Goal: Find specific page/section: Find specific page/section

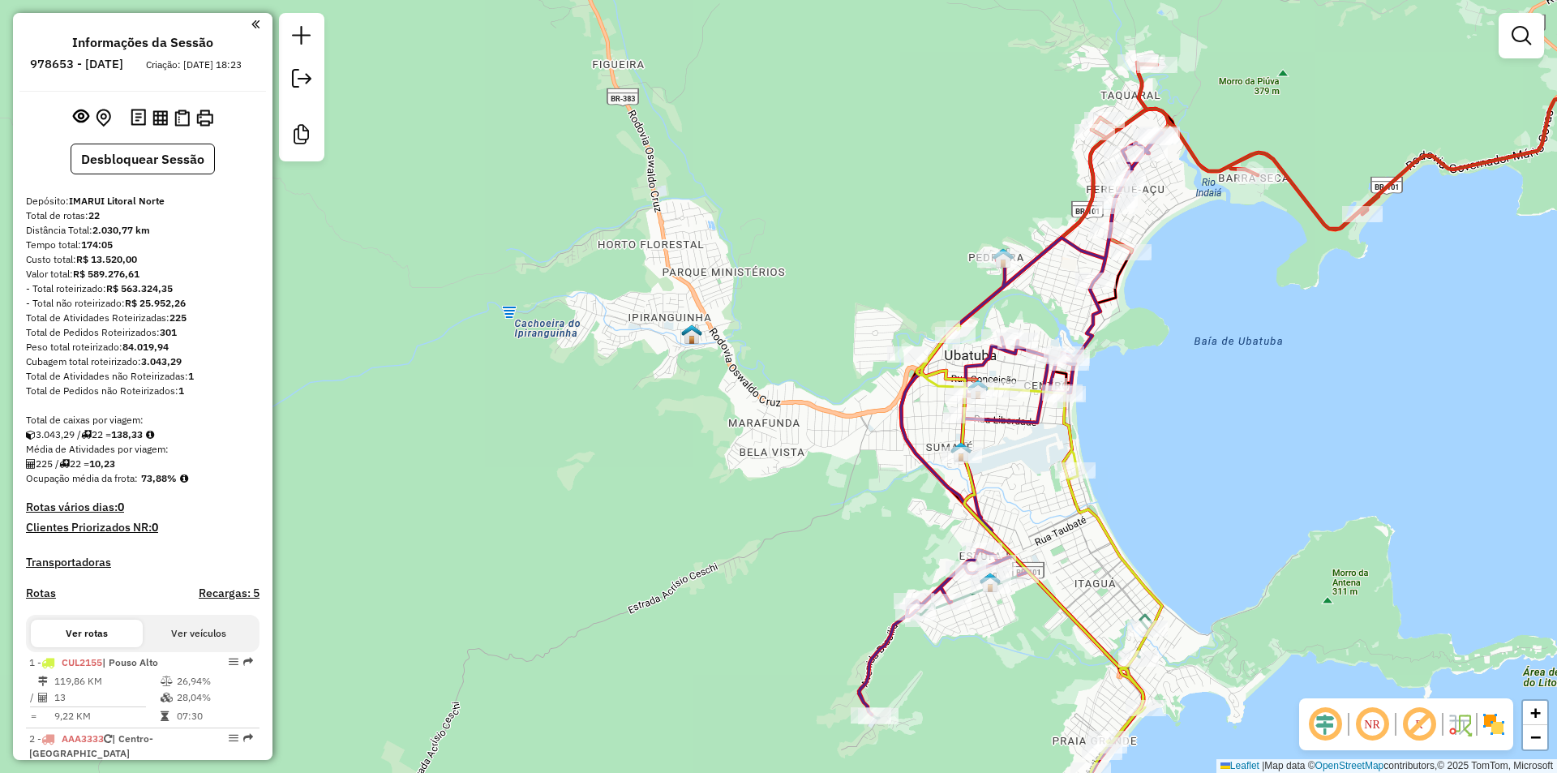
scroll to position [911, 0]
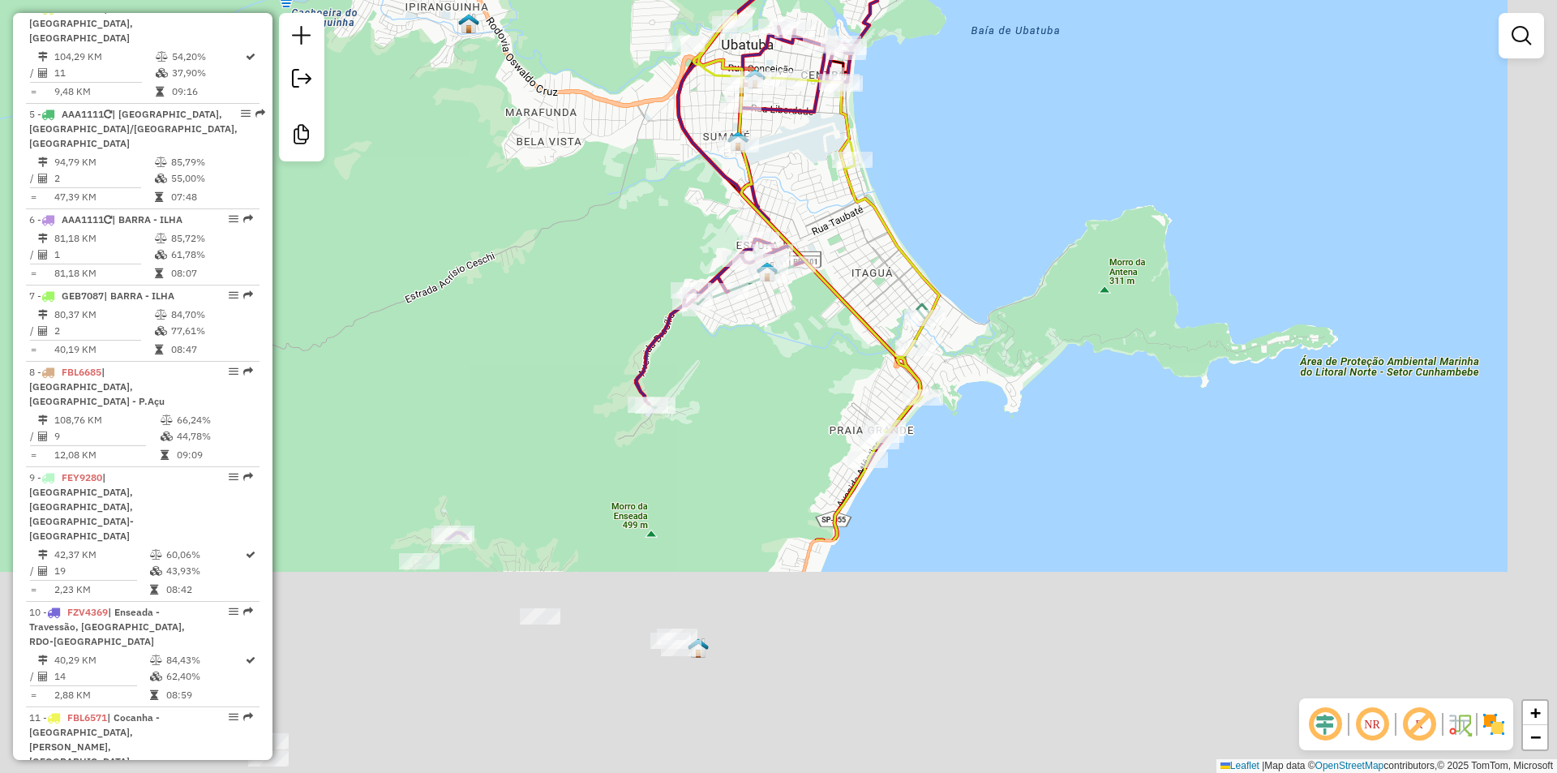
drag, startPoint x: 712, startPoint y: 580, endPoint x: 486, endPoint y: 250, distance: 400.7
click at [486, 253] on div "Janela de atendimento Grade de atendimento Capacidade Transportadoras Veículos …" at bounding box center [778, 386] width 1557 height 773
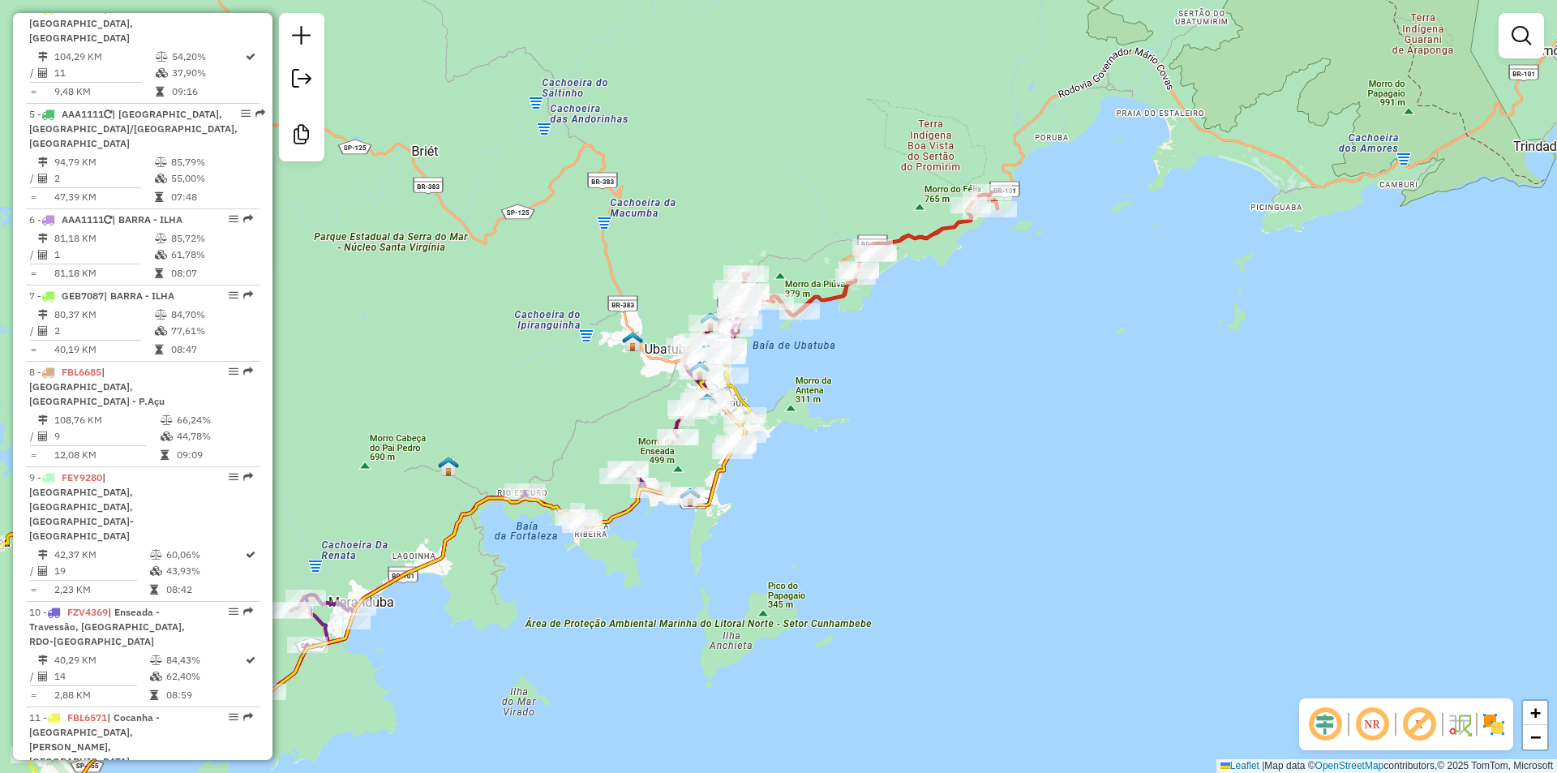
drag, startPoint x: 645, startPoint y: 636, endPoint x: 855, endPoint y: 404, distance: 313.4
click at [855, 404] on div "Janela de atendimento Grade de atendimento Capacidade Transportadoras Veículos …" at bounding box center [778, 386] width 1557 height 773
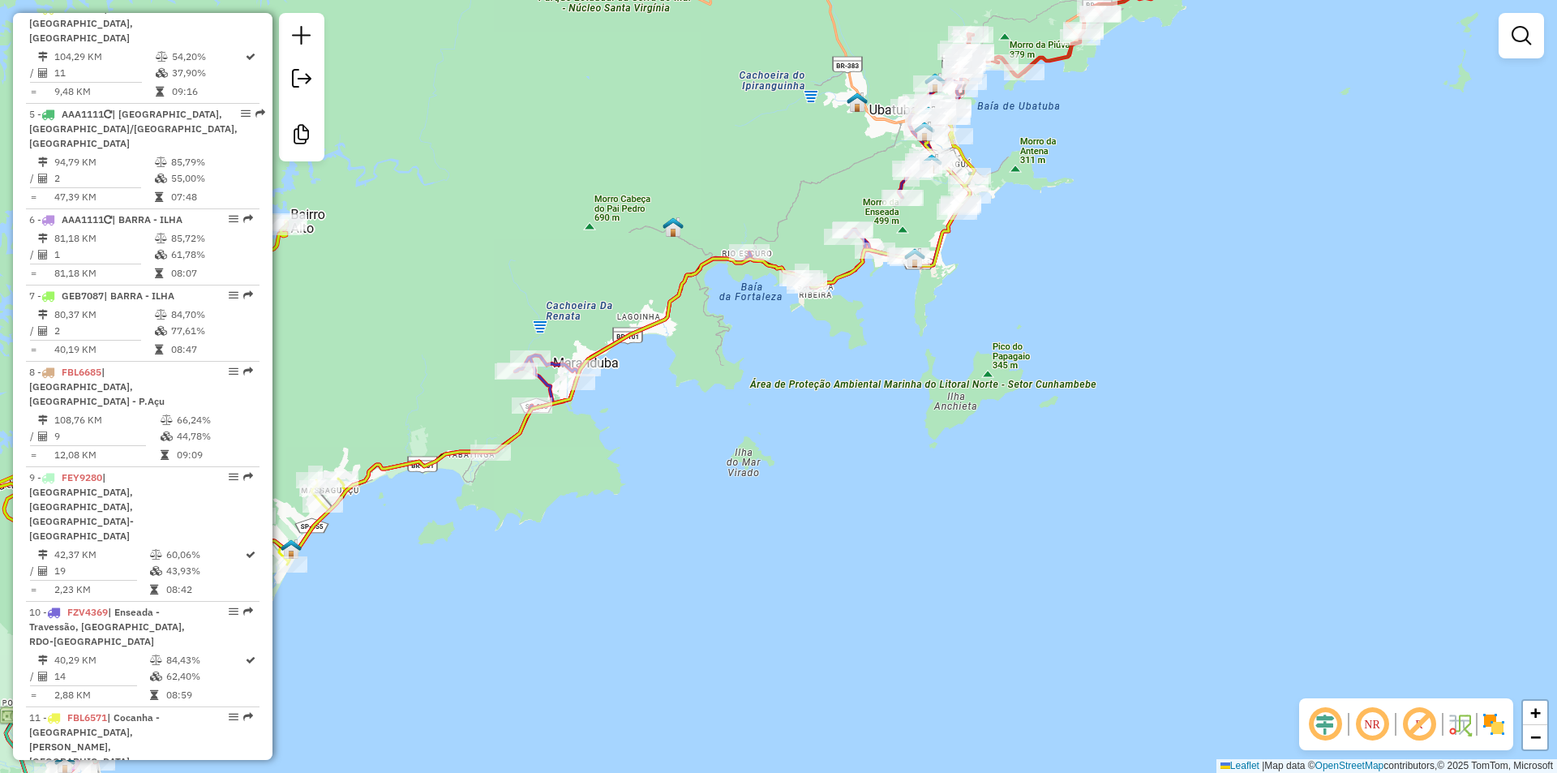
drag, startPoint x: 597, startPoint y: 594, endPoint x: 950, endPoint y: 316, distance: 449.8
click at [950, 316] on div "Janela de atendimento Grade de atendimento Capacidade Transportadoras Veículos …" at bounding box center [778, 386] width 1557 height 773
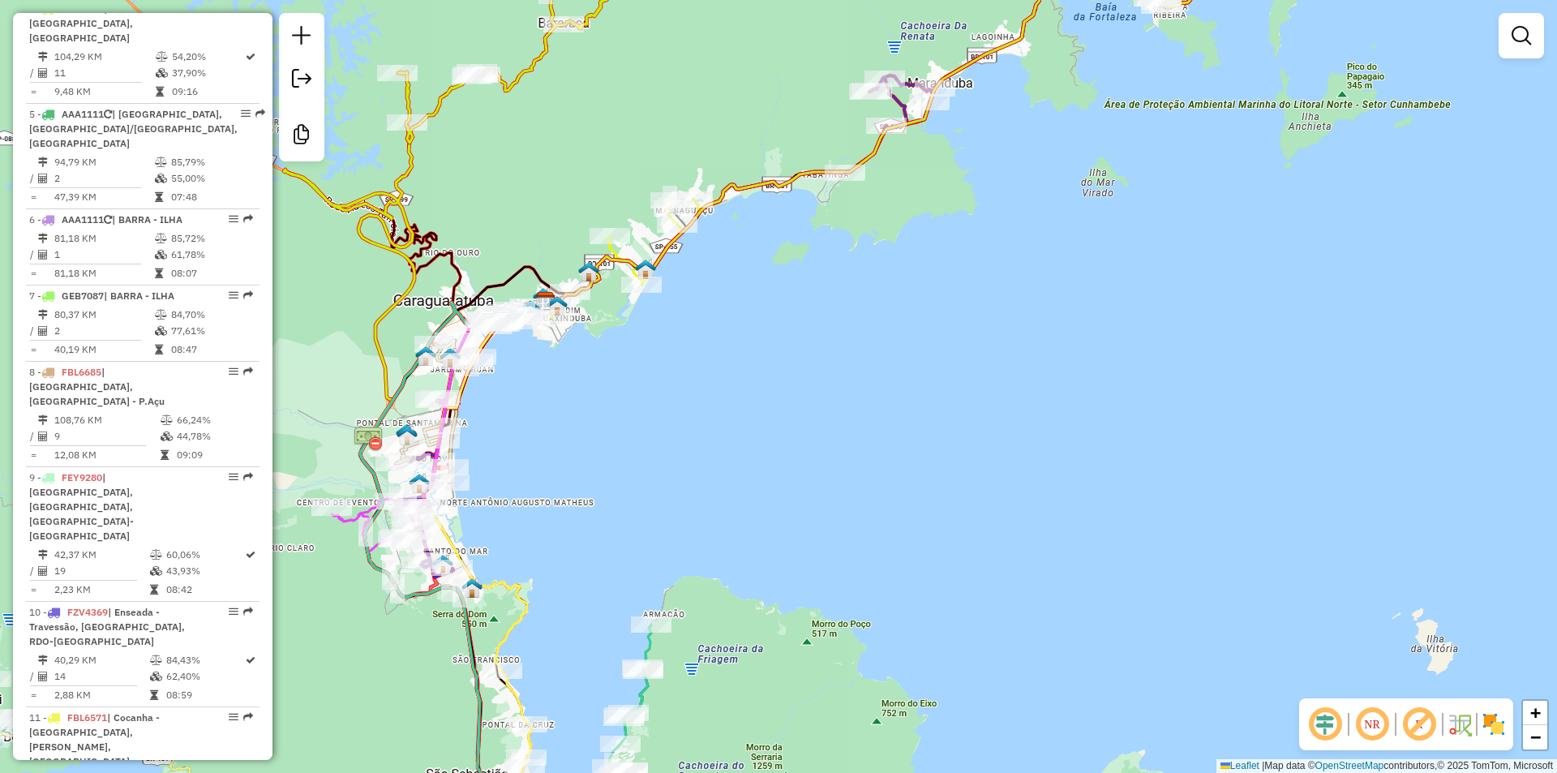
click at [885, 467] on div "Rota 21 - Placa FBL6271 11332 - HOTEL MERCEDES Janela de atendimento Grade de a…" at bounding box center [778, 386] width 1557 height 773
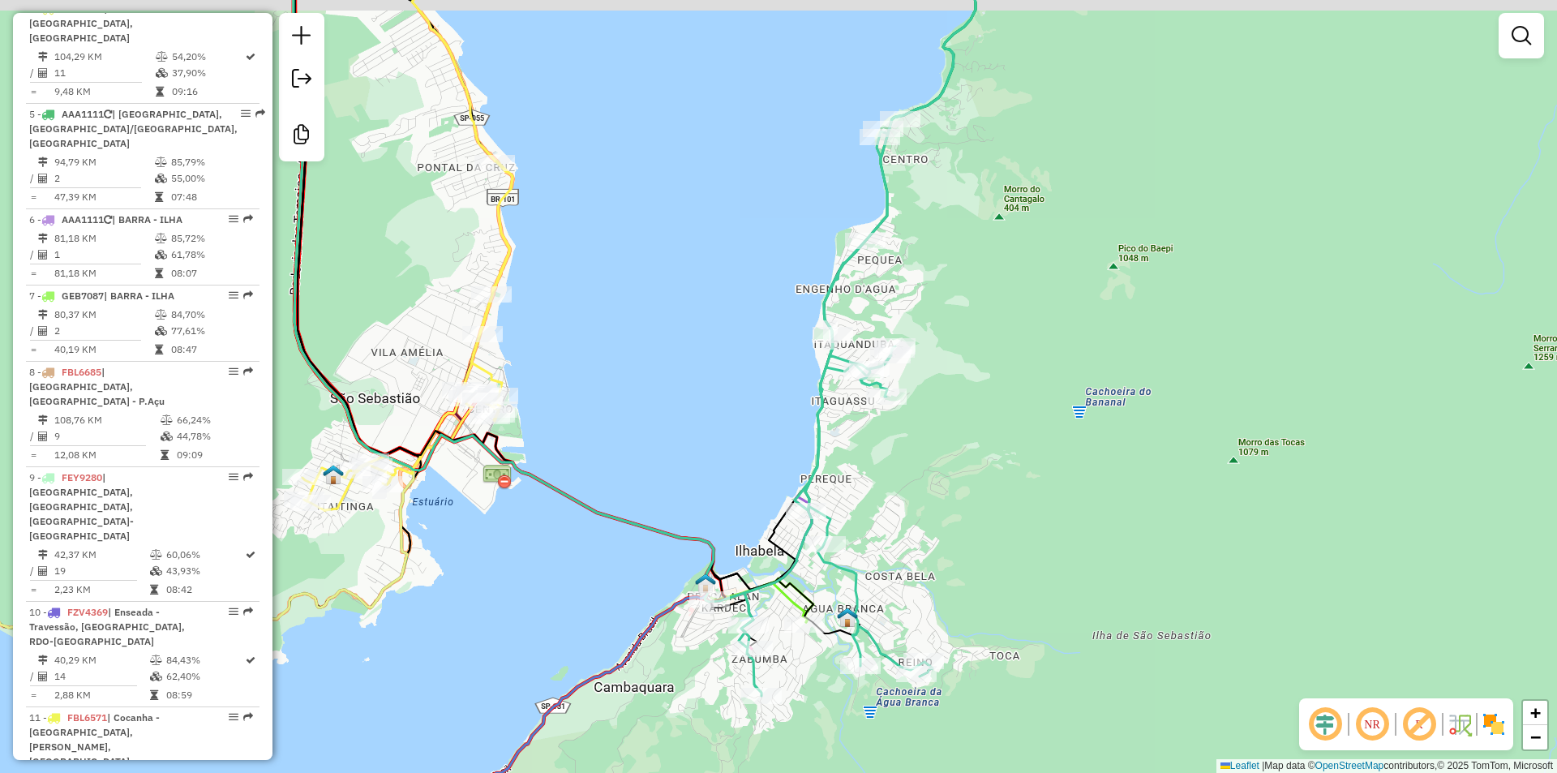
drag, startPoint x: 921, startPoint y: 473, endPoint x: 940, endPoint y: 520, distance: 49.8
click at [940, 520] on div "Janela de atendimento Grade de atendimento Capacidade Transportadoras Veículos …" at bounding box center [778, 386] width 1557 height 773
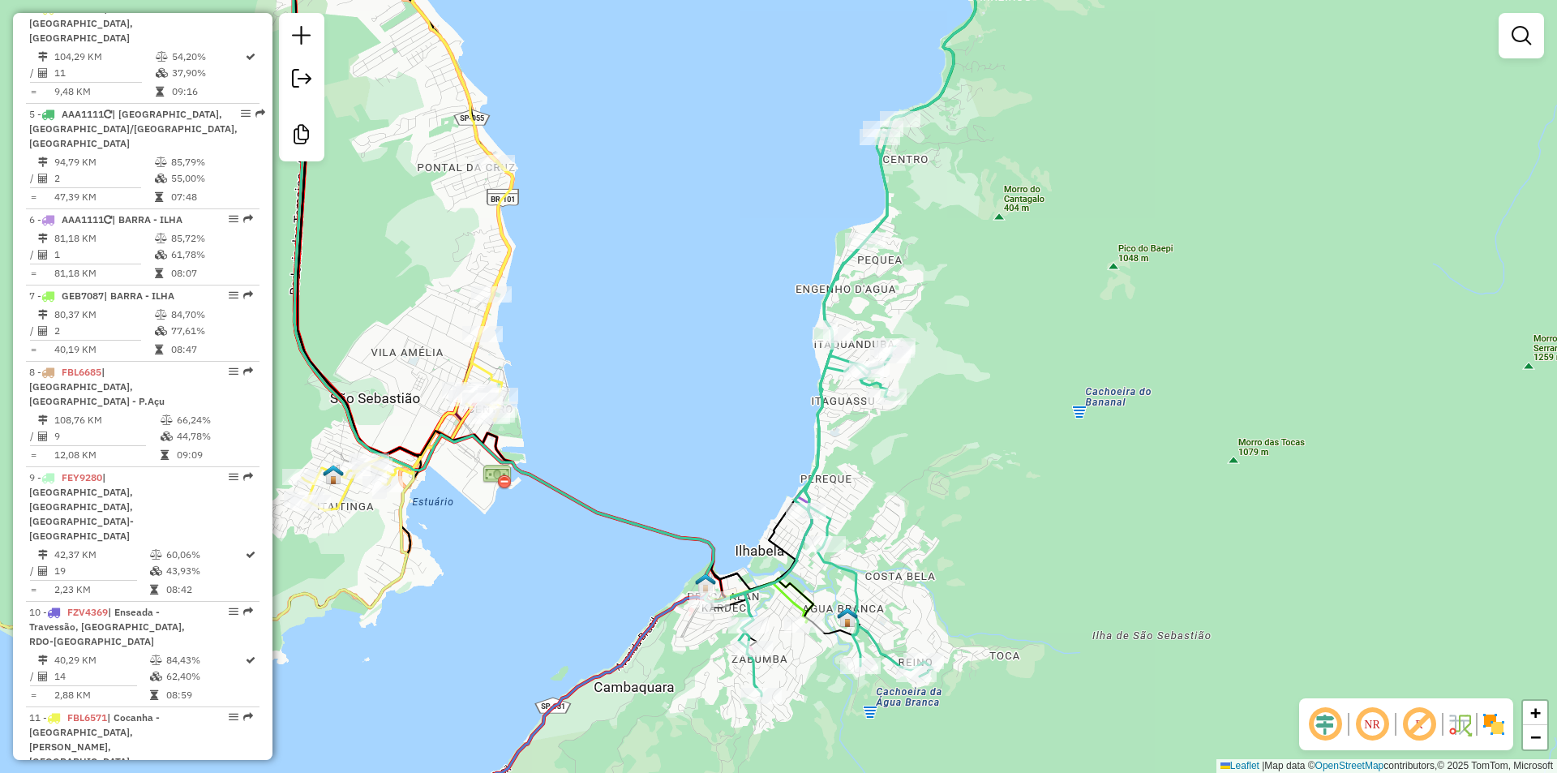
drag, startPoint x: 974, startPoint y: 555, endPoint x: 975, endPoint y: 506, distance: 48.7
click at [975, 506] on div "Janela de atendimento Grade de atendimento Capacidade Transportadoras Veículos …" at bounding box center [778, 386] width 1557 height 773
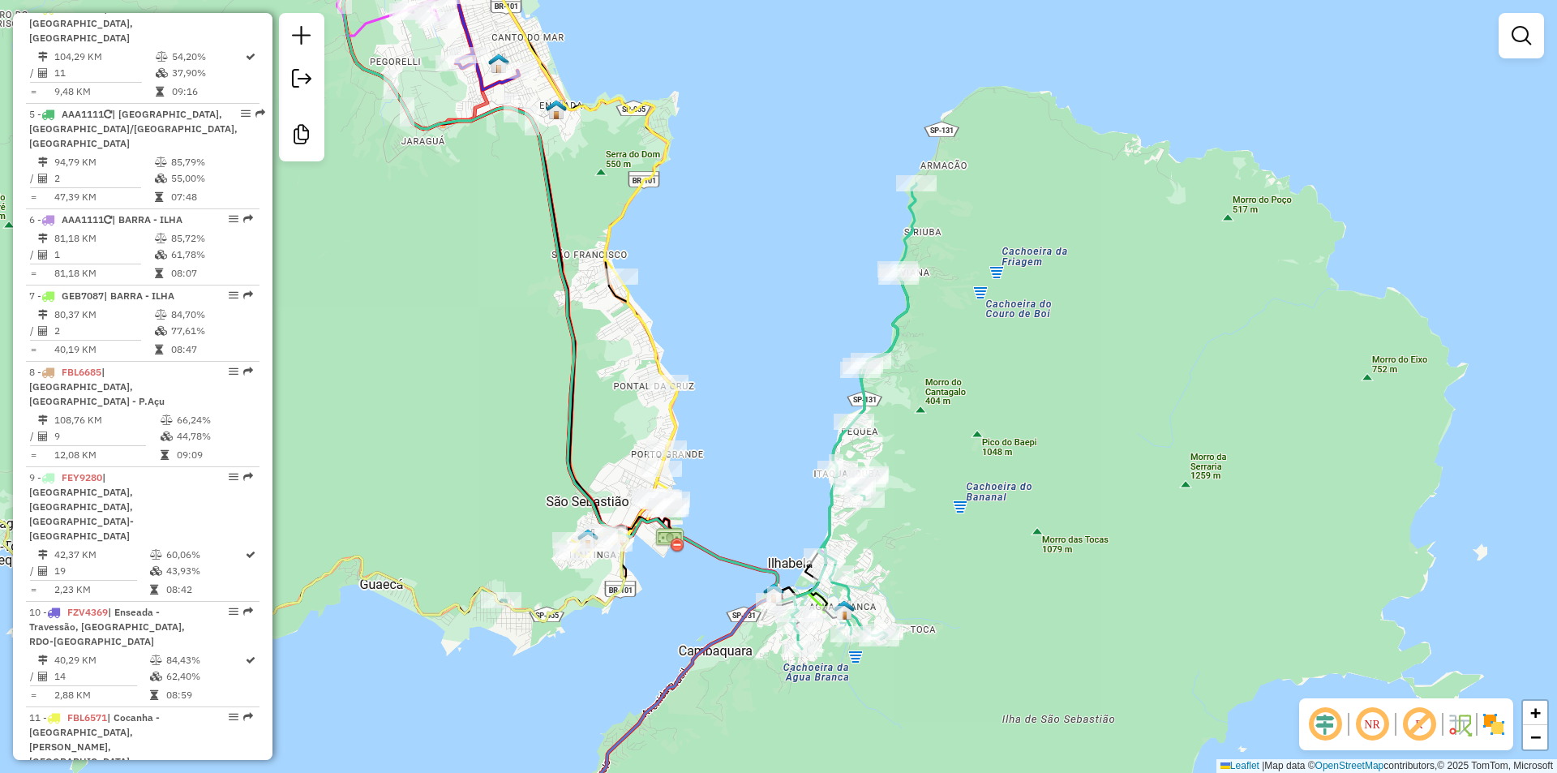
drag, startPoint x: 993, startPoint y: 520, endPoint x: 1005, endPoint y: 456, distance: 64.2
click at [1005, 456] on div "Rota 21 - Placa FBL6271 17730 - [PERSON_NAME] de atendimento Grade de atendimen…" at bounding box center [778, 386] width 1557 height 773
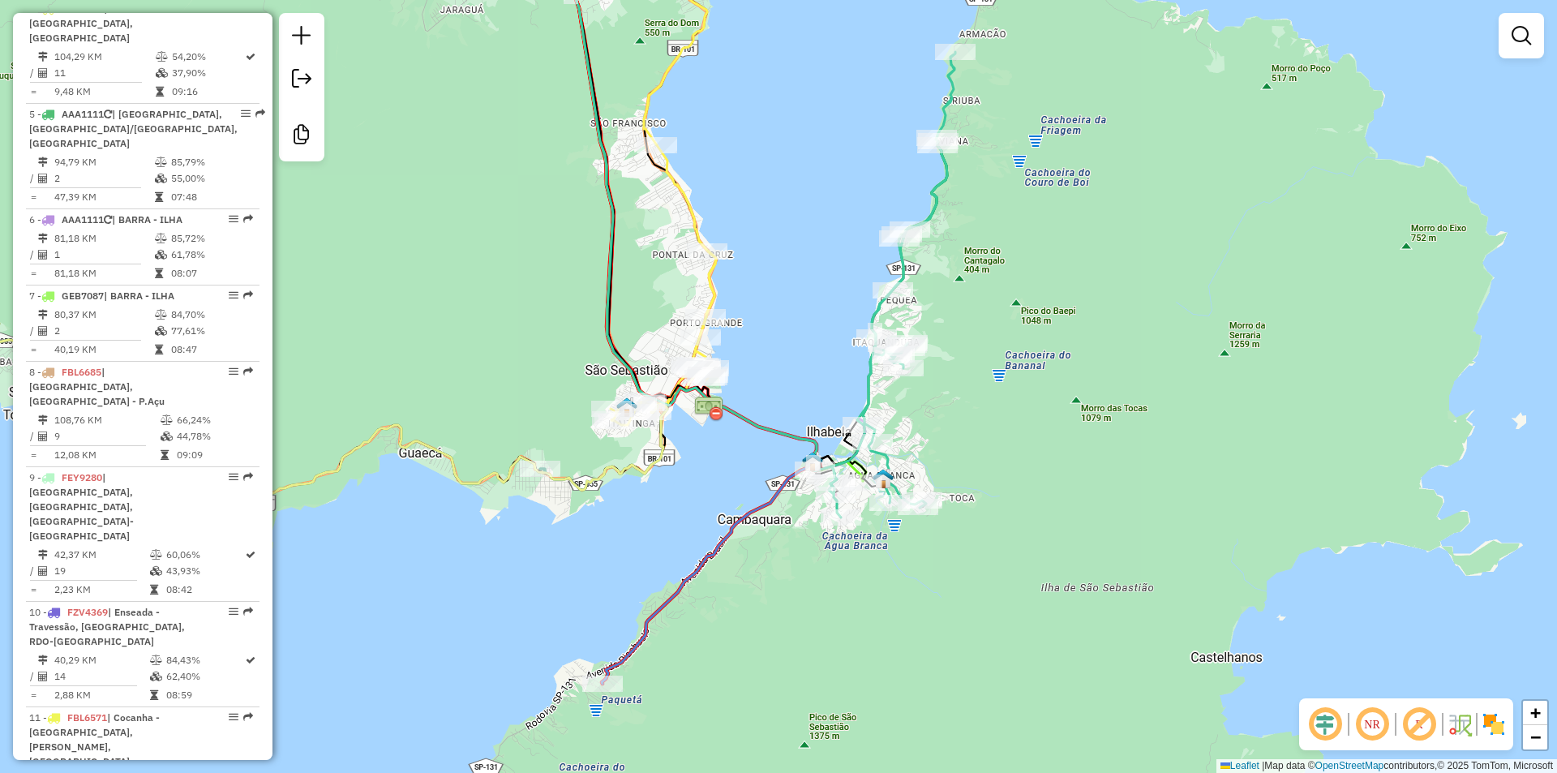
drag, startPoint x: 940, startPoint y: 499, endPoint x: 964, endPoint y: 427, distance: 76.1
click at [964, 427] on div "Janela de atendimento Grade de atendimento Capacidade Transportadoras Veículos …" at bounding box center [778, 386] width 1557 height 773
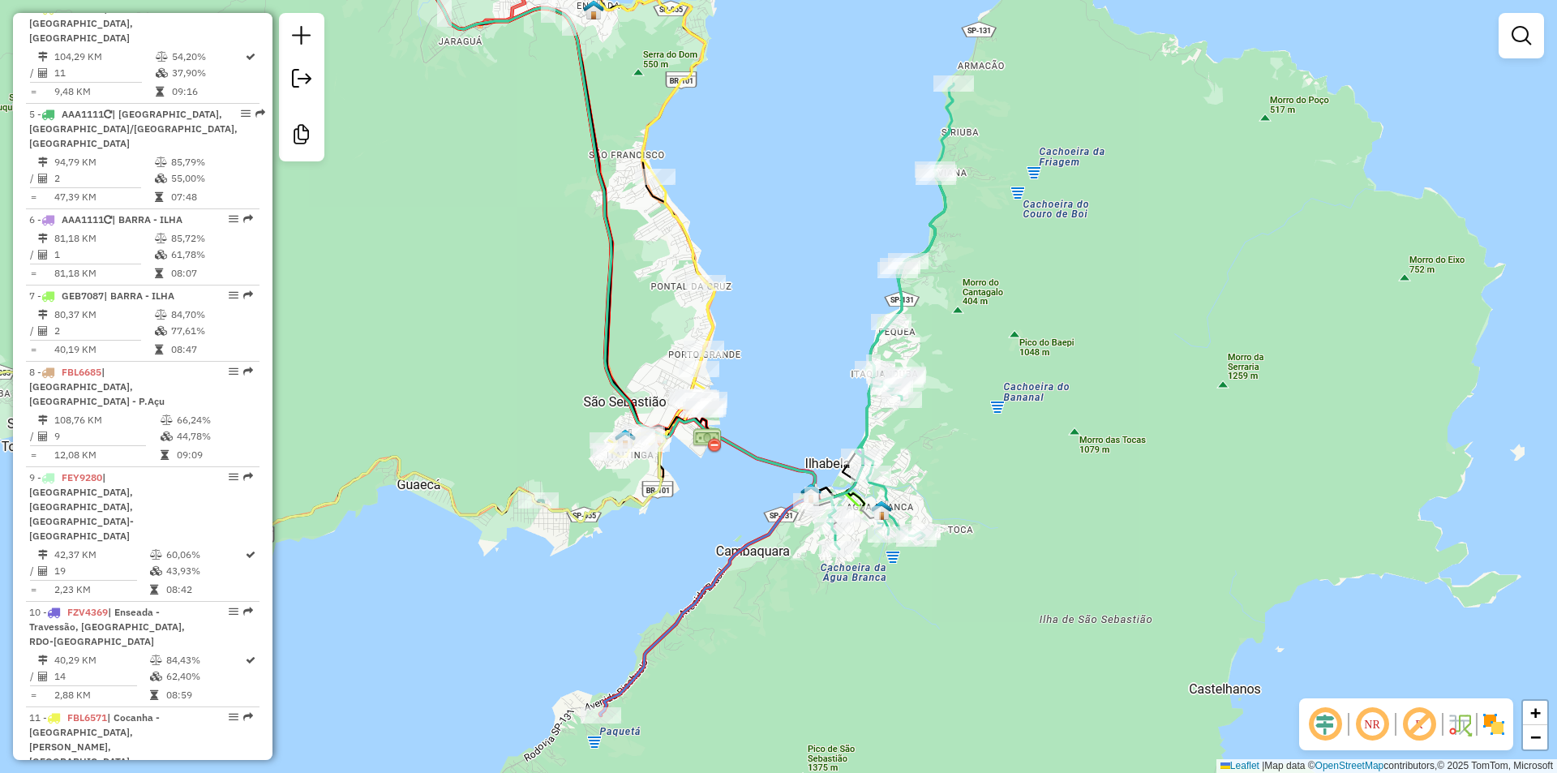
drag, startPoint x: 1013, startPoint y: 332, endPoint x: 1010, endPoint y: 372, distance: 40.6
click at [1010, 372] on div "Janela de atendimento Grade de atendimento Capacidade Transportadoras Veículos …" at bounding box center [778, 386] width 1557 height 773
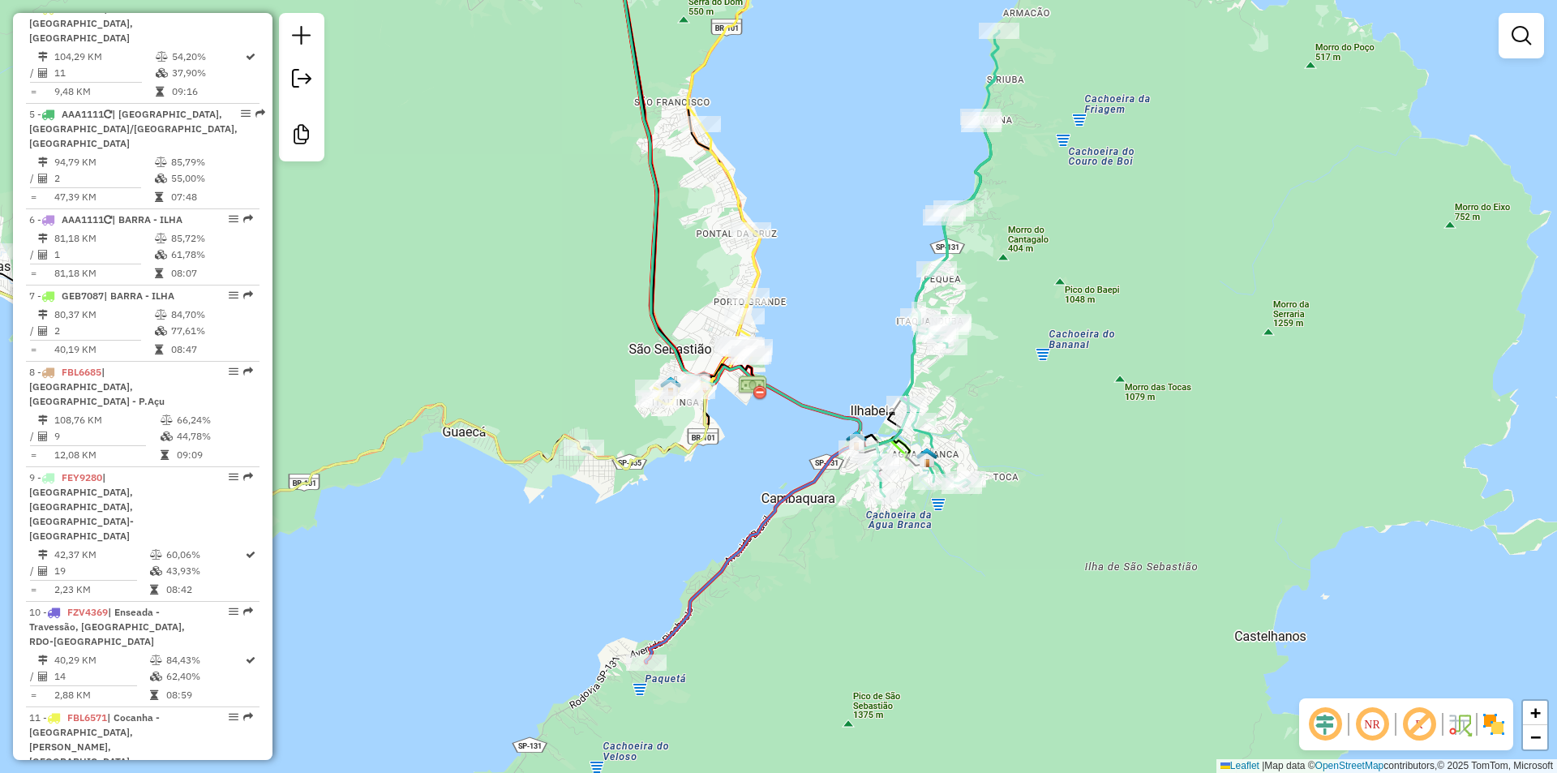
drag, startPoint x: 806, startPoint y: 647, endPoint x: 756, endPoint y: 647, distance: 50.3
click at [810, 645] on div "Janela de atendimento Grade de atendimento Capacidade Transportadoras Veículos …" at bounding box center [778, 386] width 1557 height 773
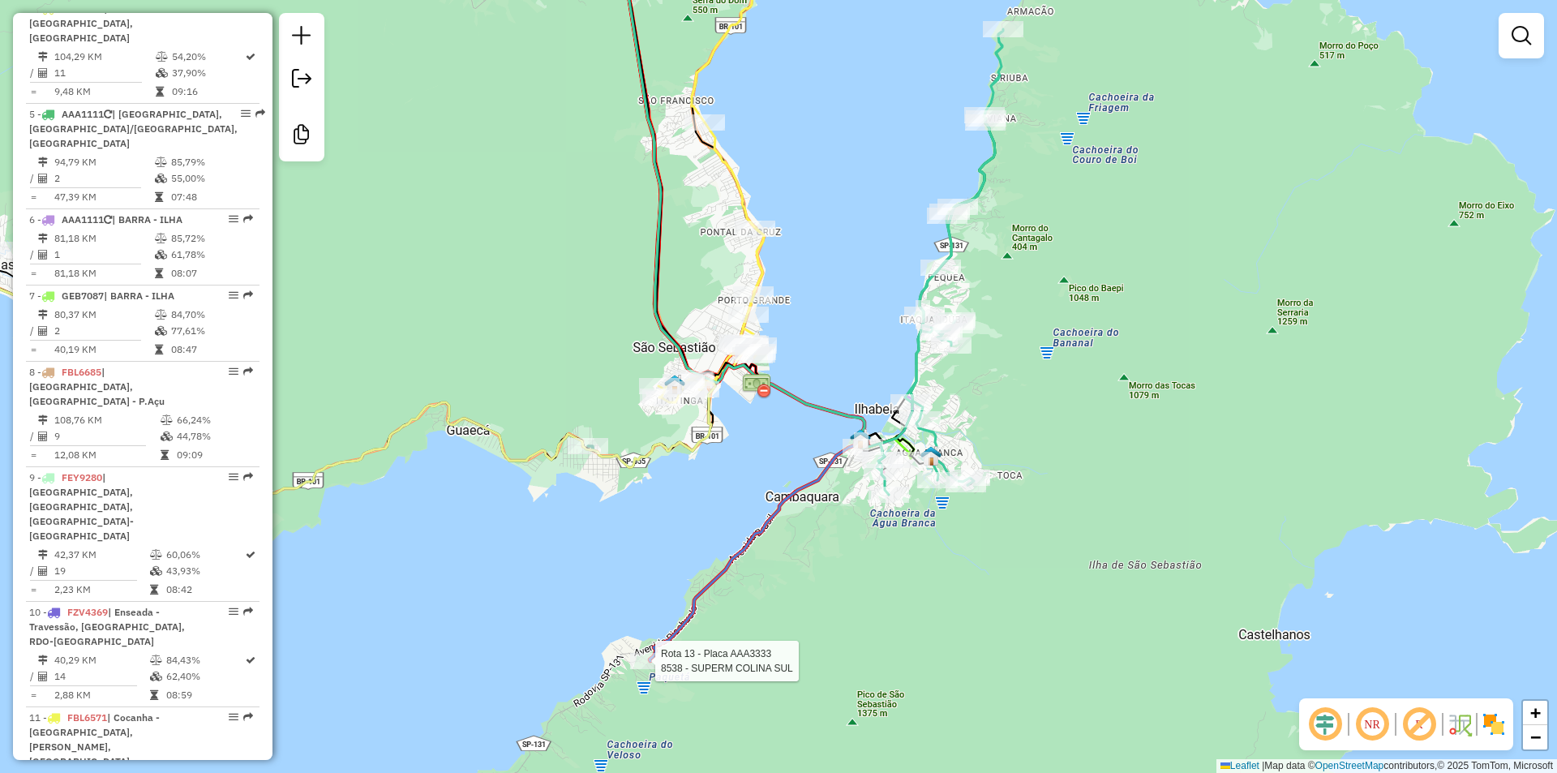
select select "**********"
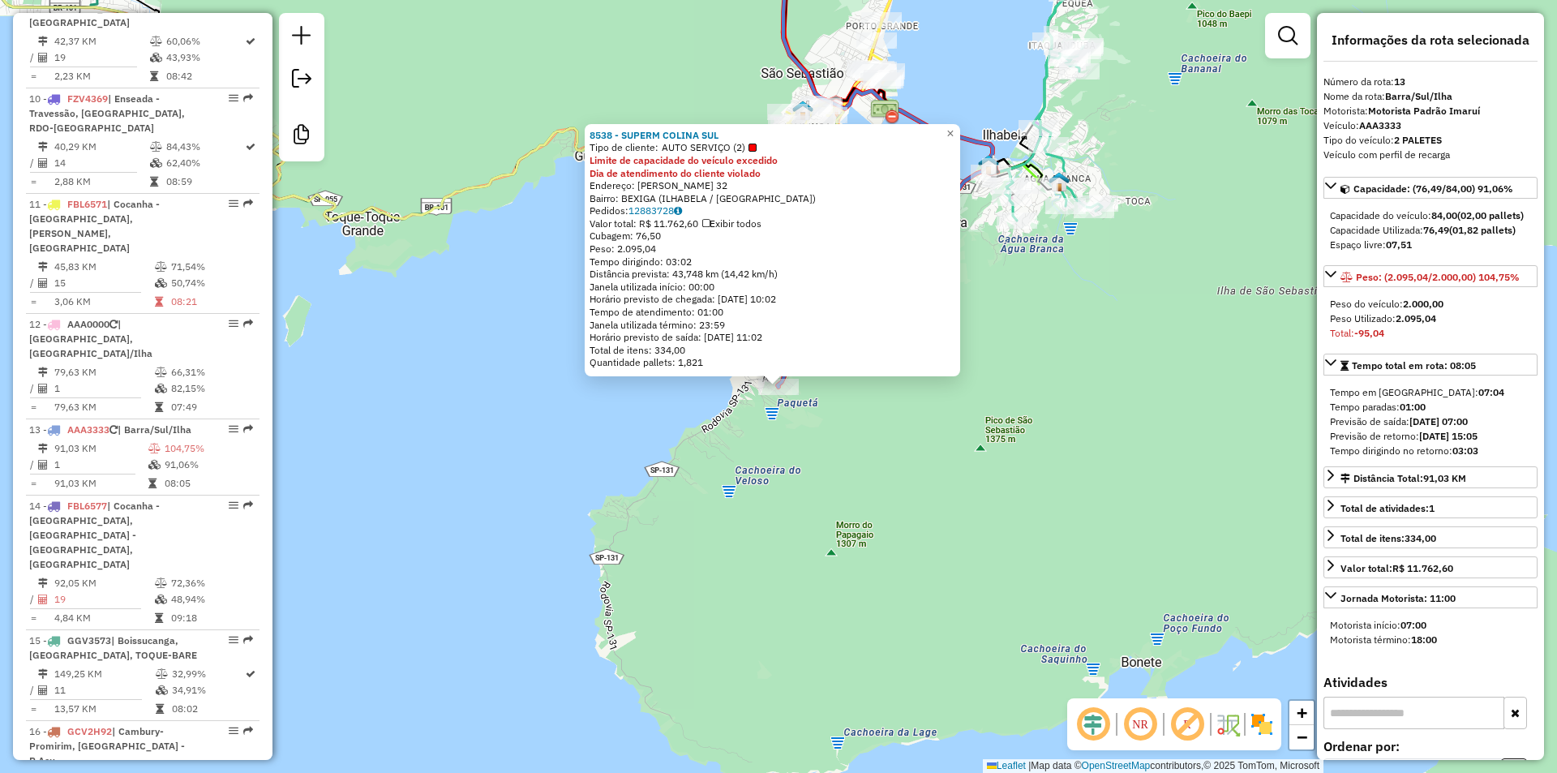
scroll to position [1699, 0]
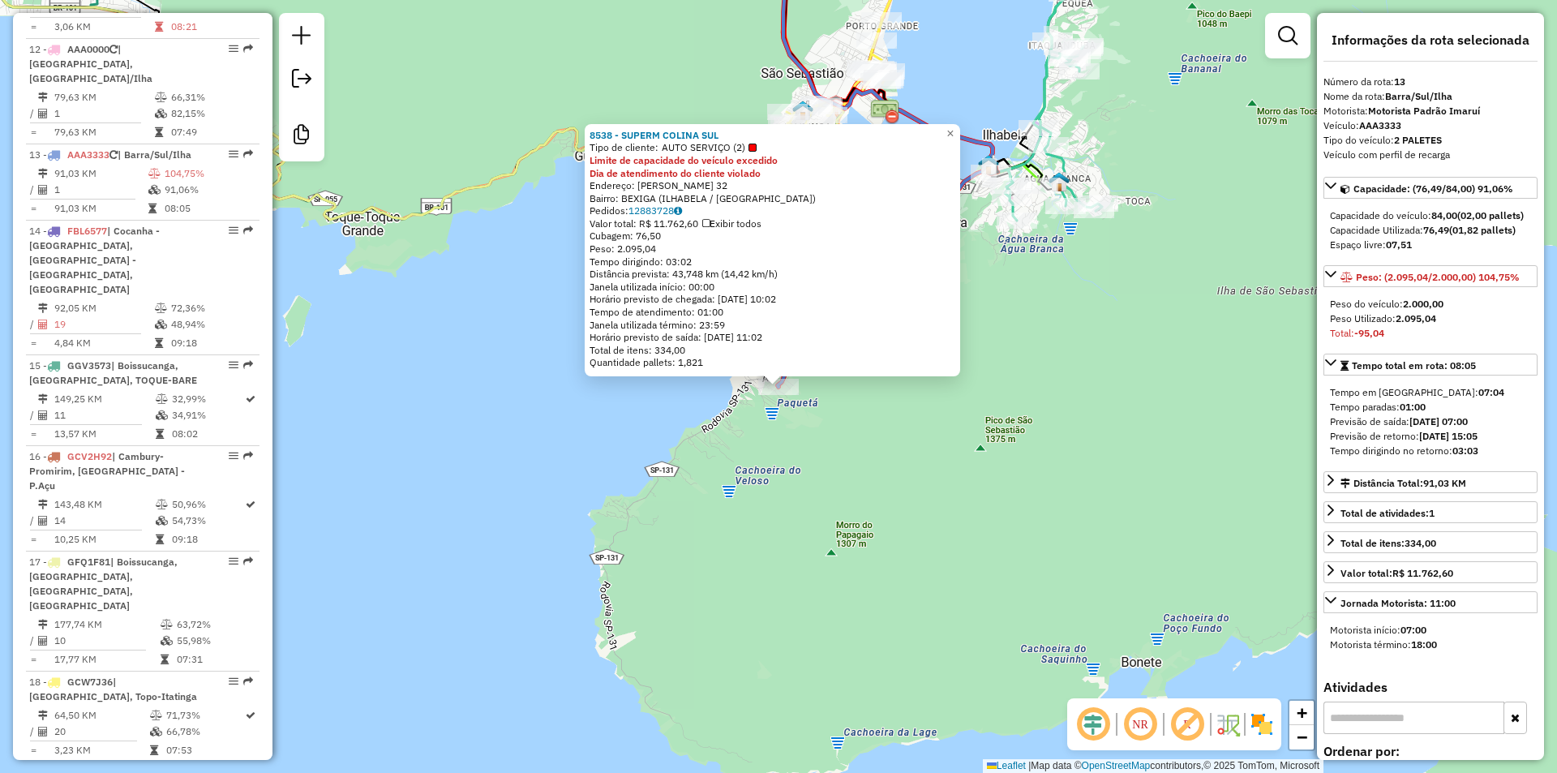
click at [807, 571] on div "8538 - SUPERM COLINA SUL Tipo de cliente: AUTO SERVIÇO (2) Limite de capacidade…" at bounding box center [778, 386] width 1557 height 773
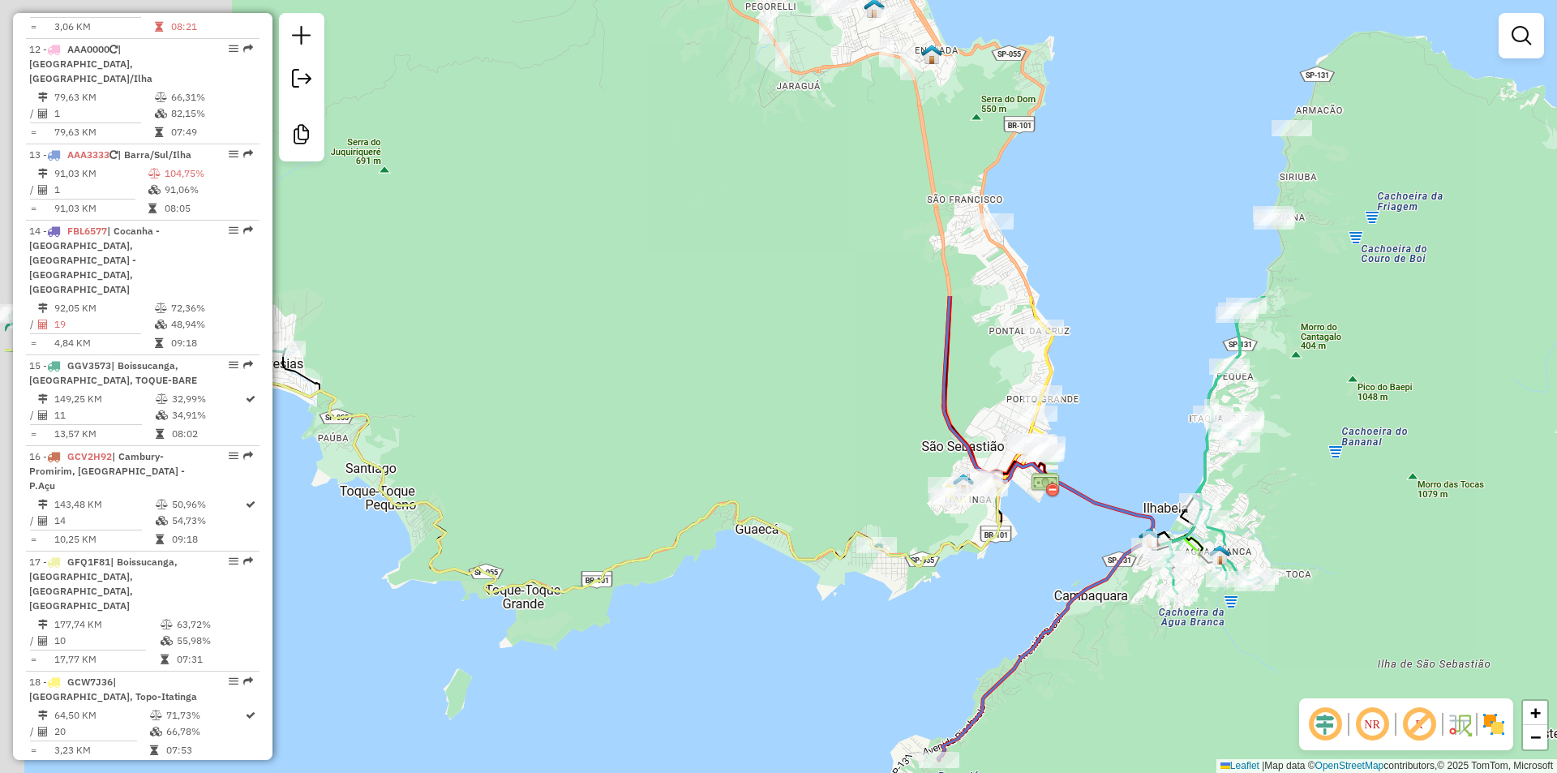
drag, startPoint x: 987, startPoint y: 804, endPoint x: 933, endPoint y: 742, distance: 82.8
click at [994, 772] on html "Aguarde... Pop-up bloqueado! Seu navegador bloqueou automáticamente a abertura …" at bounding box center [778, 386] width 1557 height 773
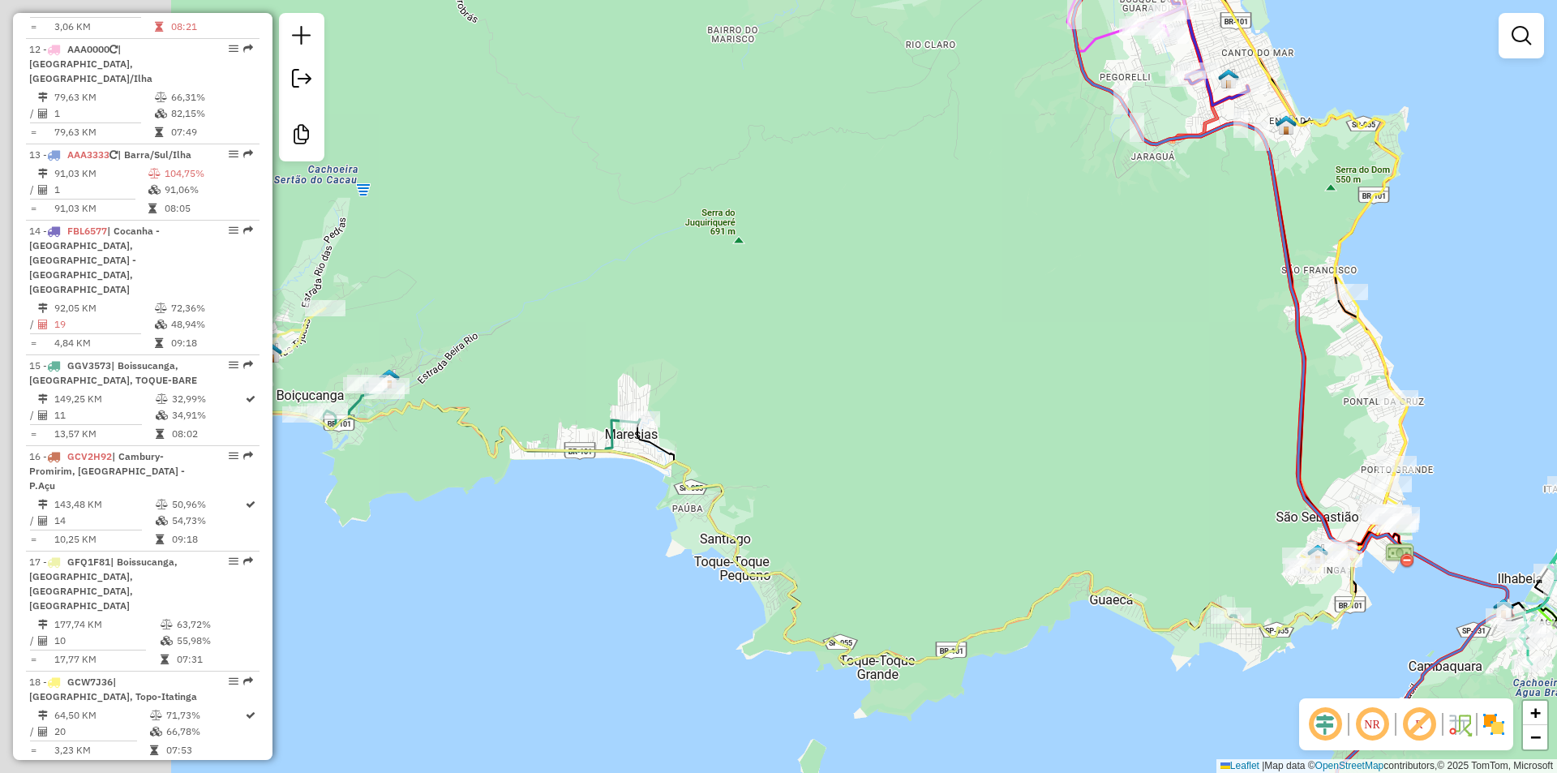
drag, startPoint x: 936, startPoint y: 570, endPoint x: 919, endPoint y: 580, distance: 19.6
click at [961, 580] on div "Janela de atendimento Grade de atendimento Capacidade Transportadoras Veículos …" at bounding box center [778, 386] width 1557 height 773
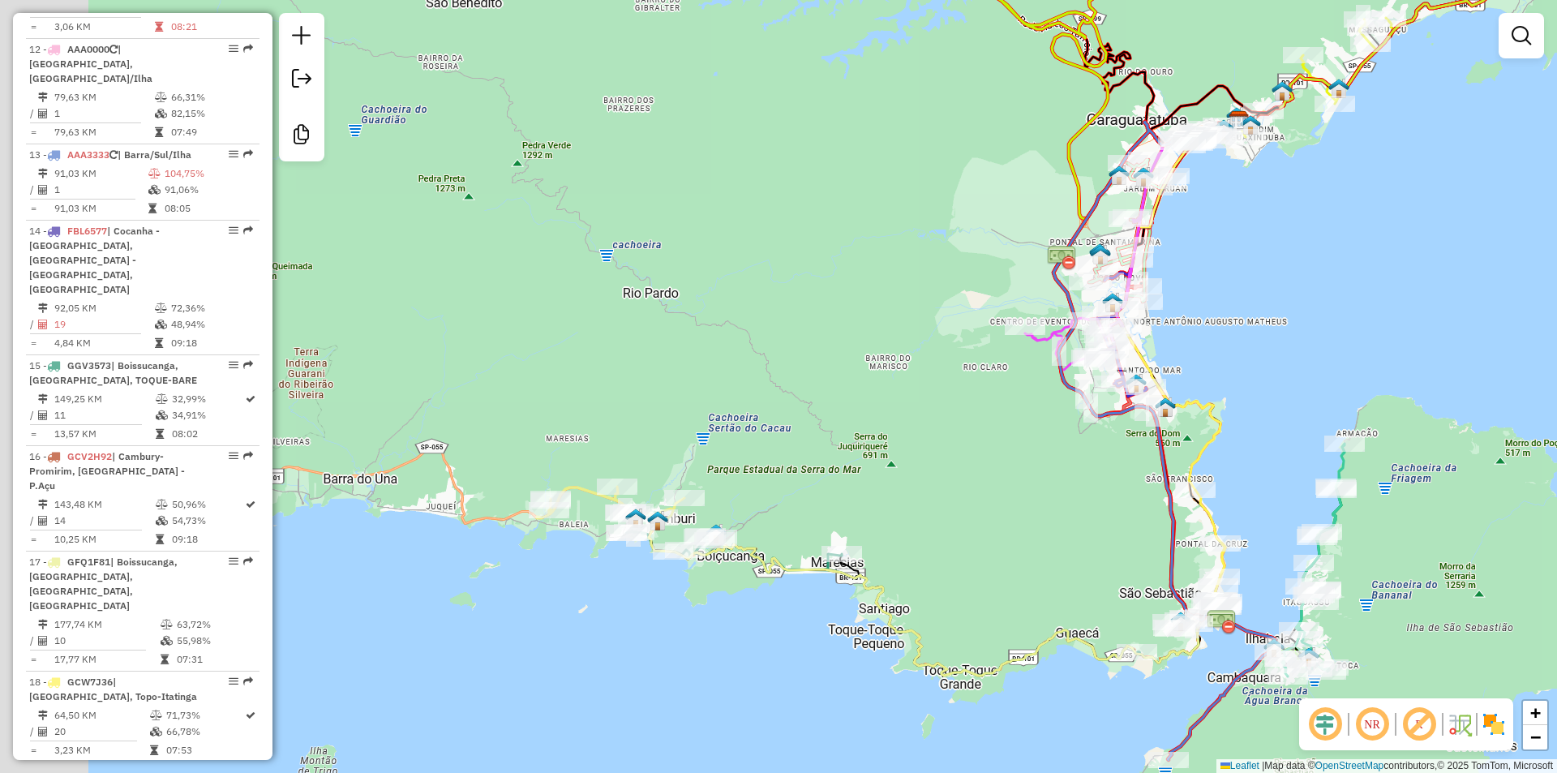
drag, startPoint x: 653, startPoint y: 583, endPoint x: 766, endPoint y: 616, distance: 118.3
click at [827, 671] on div "Janela de atendimento Grade de atendimento Capacidade Transportadoras Veículos …" at bounding box center [778, 386] width 1557 height 773
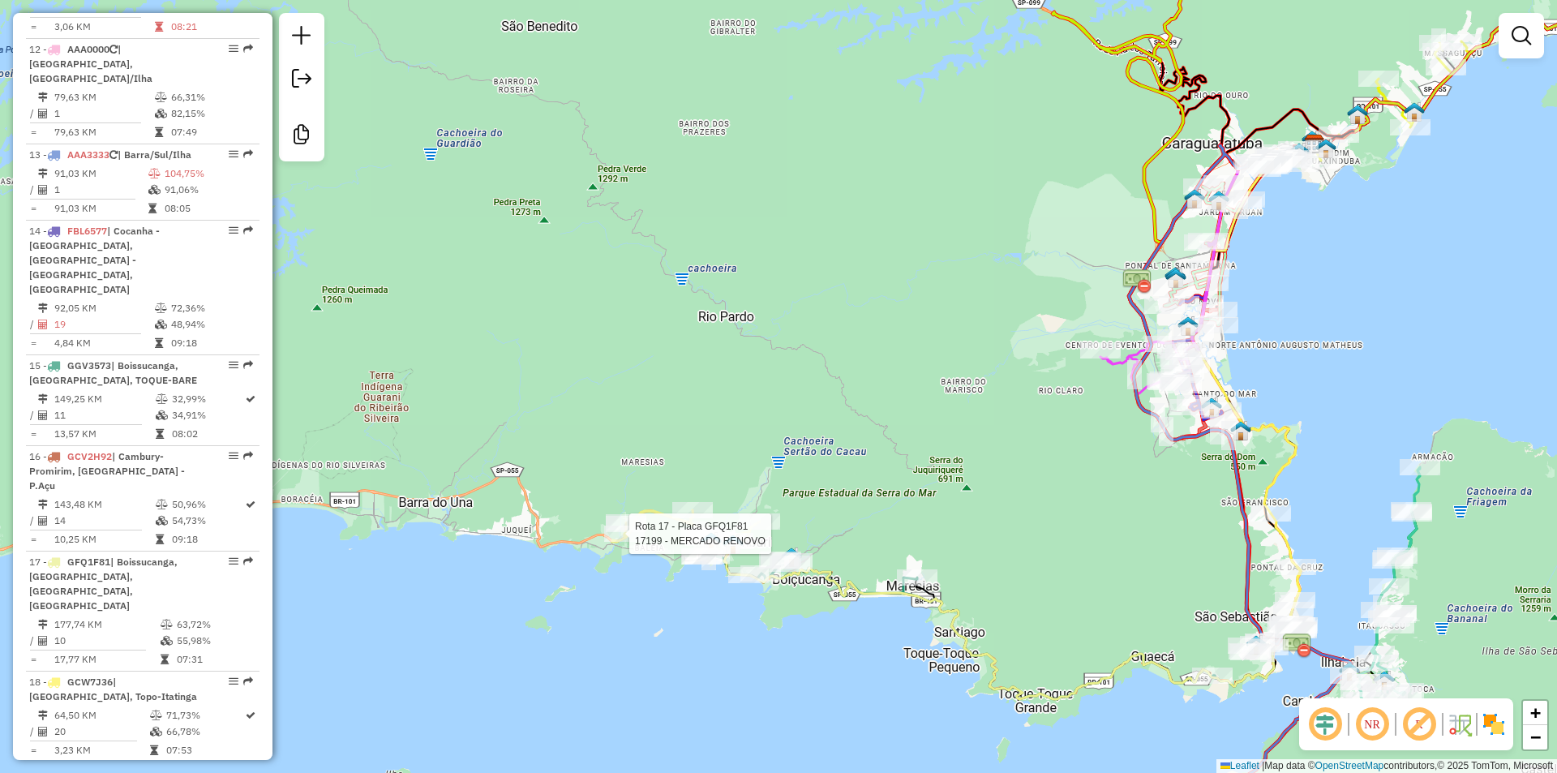
select select "**********"
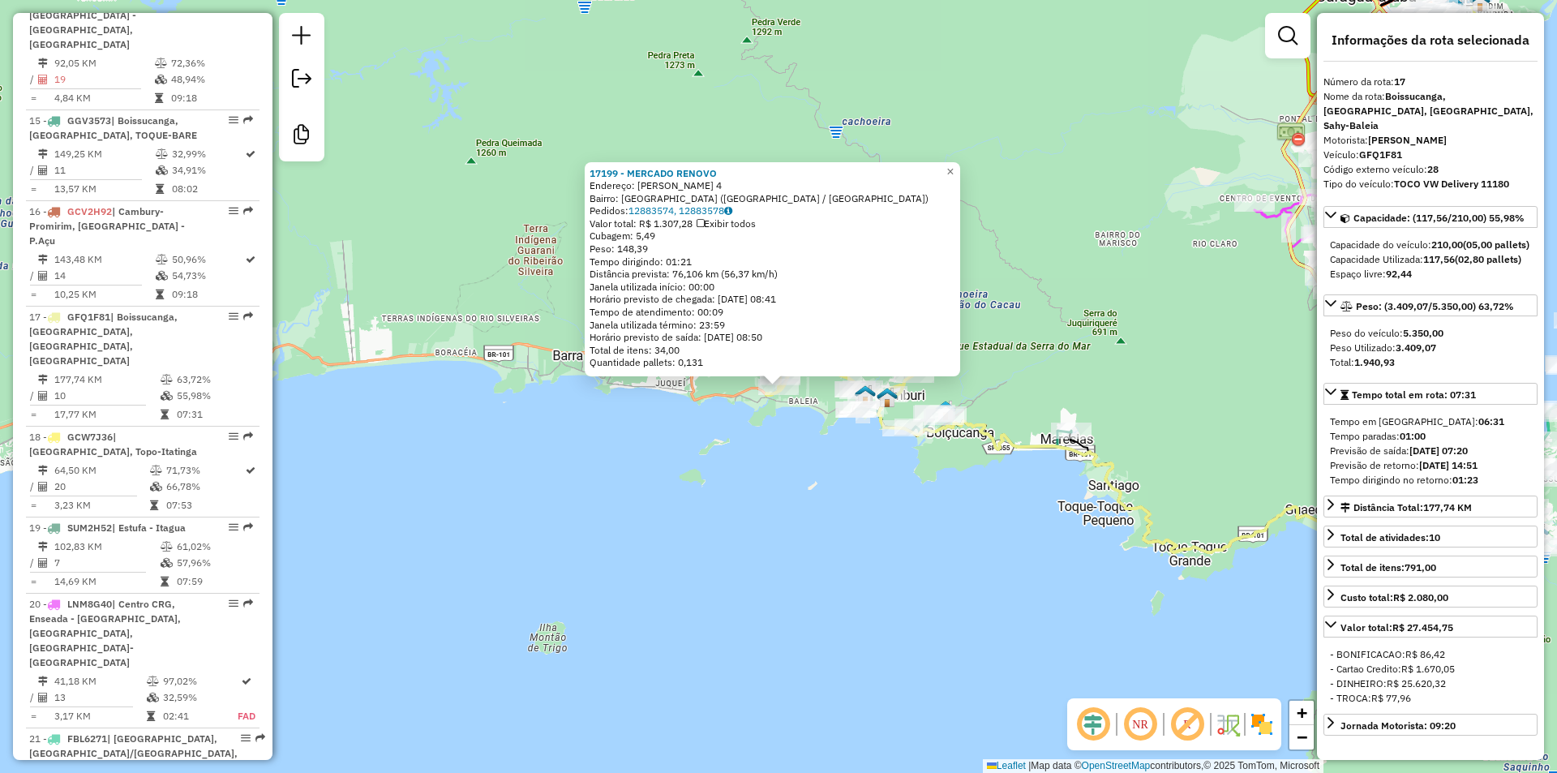
scroll to position [2077, 0]
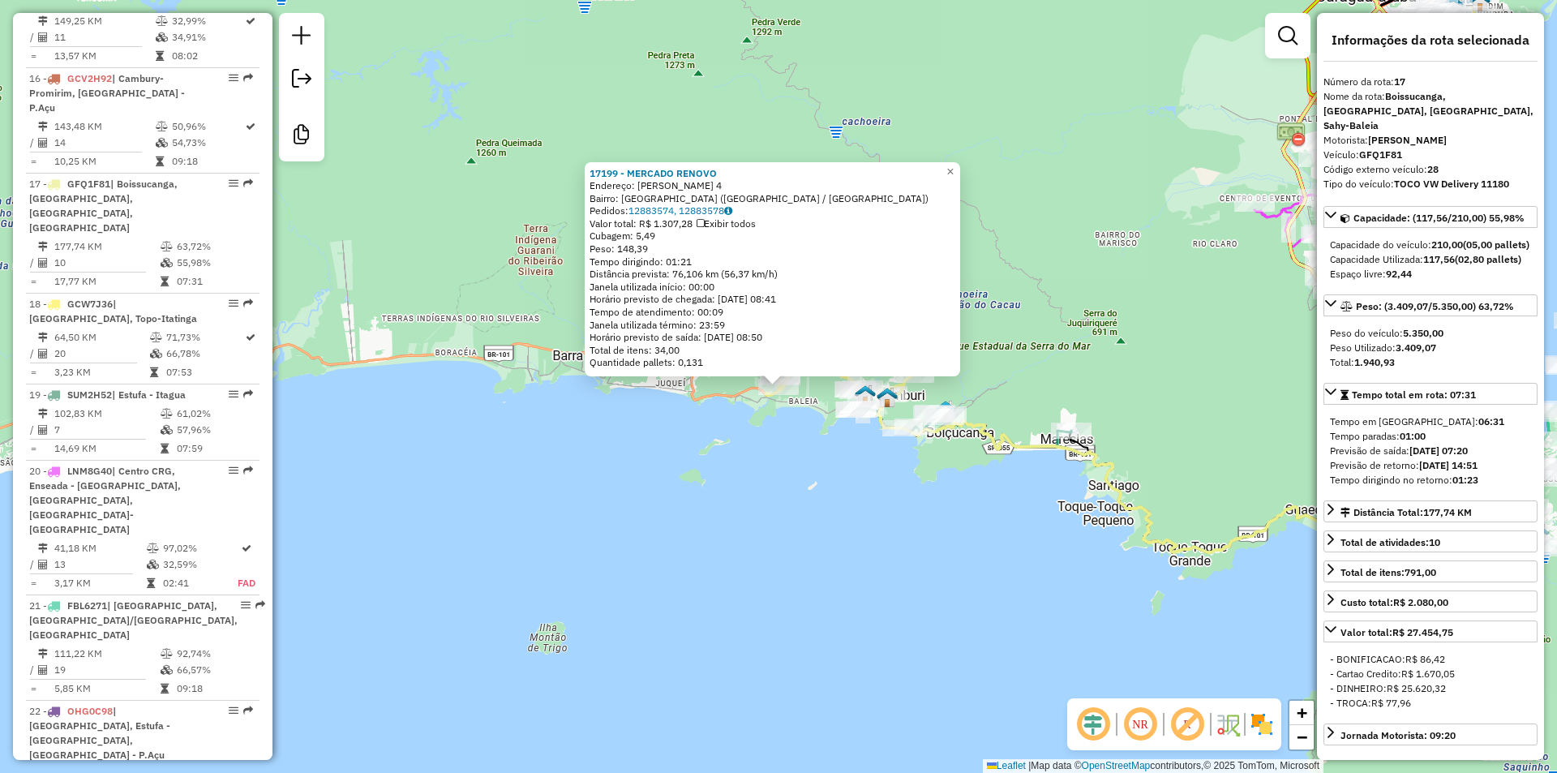
click at [769, 571] on div "17199 - MERCADO RENOVO Endereço: [PERSON_NAME] DE MACEDO 4 Bairro: [GEOGRAPHIC_…" at bounding box center [778, 386] width 1557 height 773
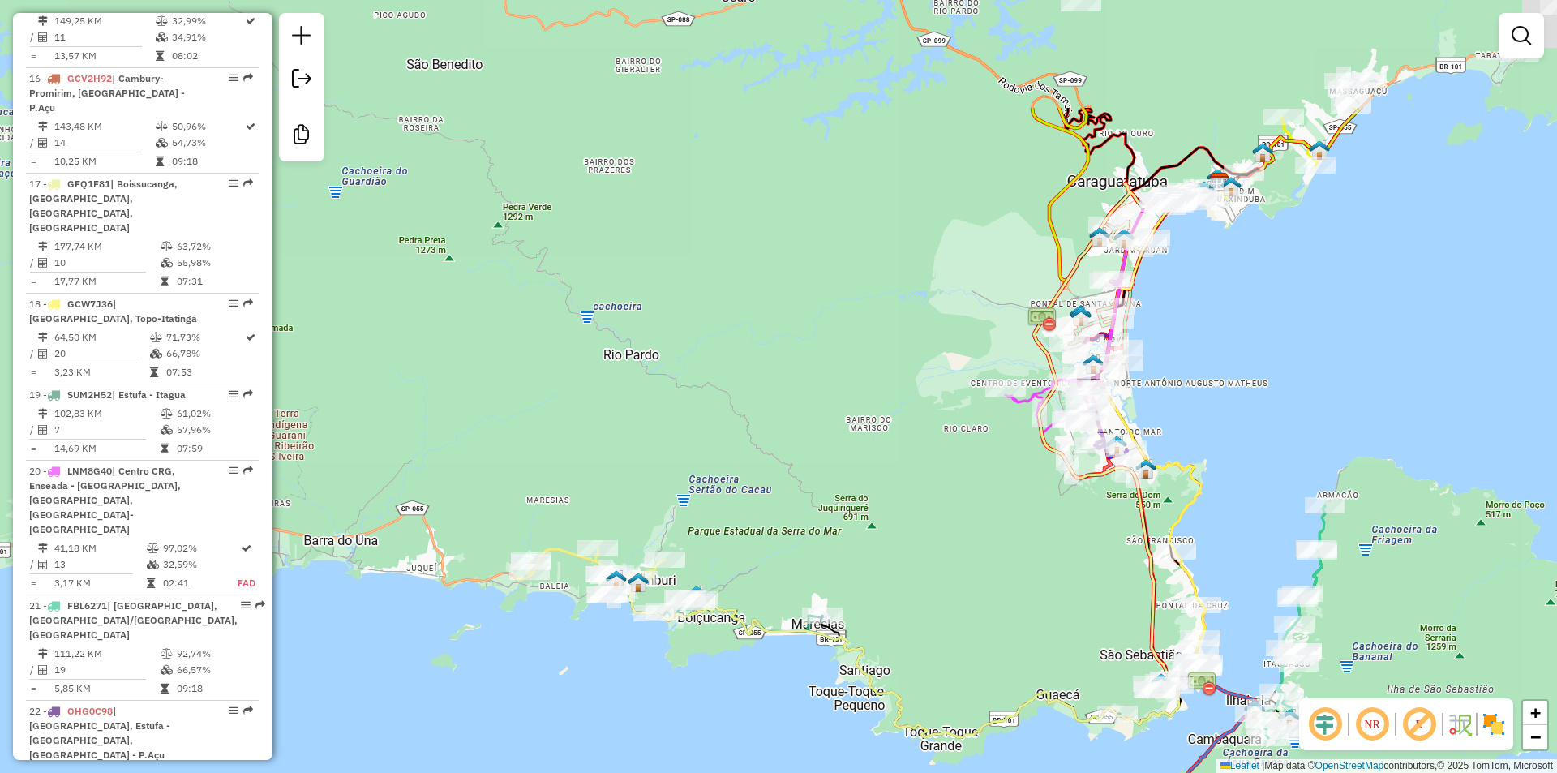
drag, startPoint x: 1074, startPoint y: 377, endPoint x: 773, endPoint y: 588, distance: 367.3
click at [772, 588] on div "Janela de atendimento Grade de atendimento Capacidade Transportadoras Veículos …" at bounding box center [778, 386] width 1557 height 773
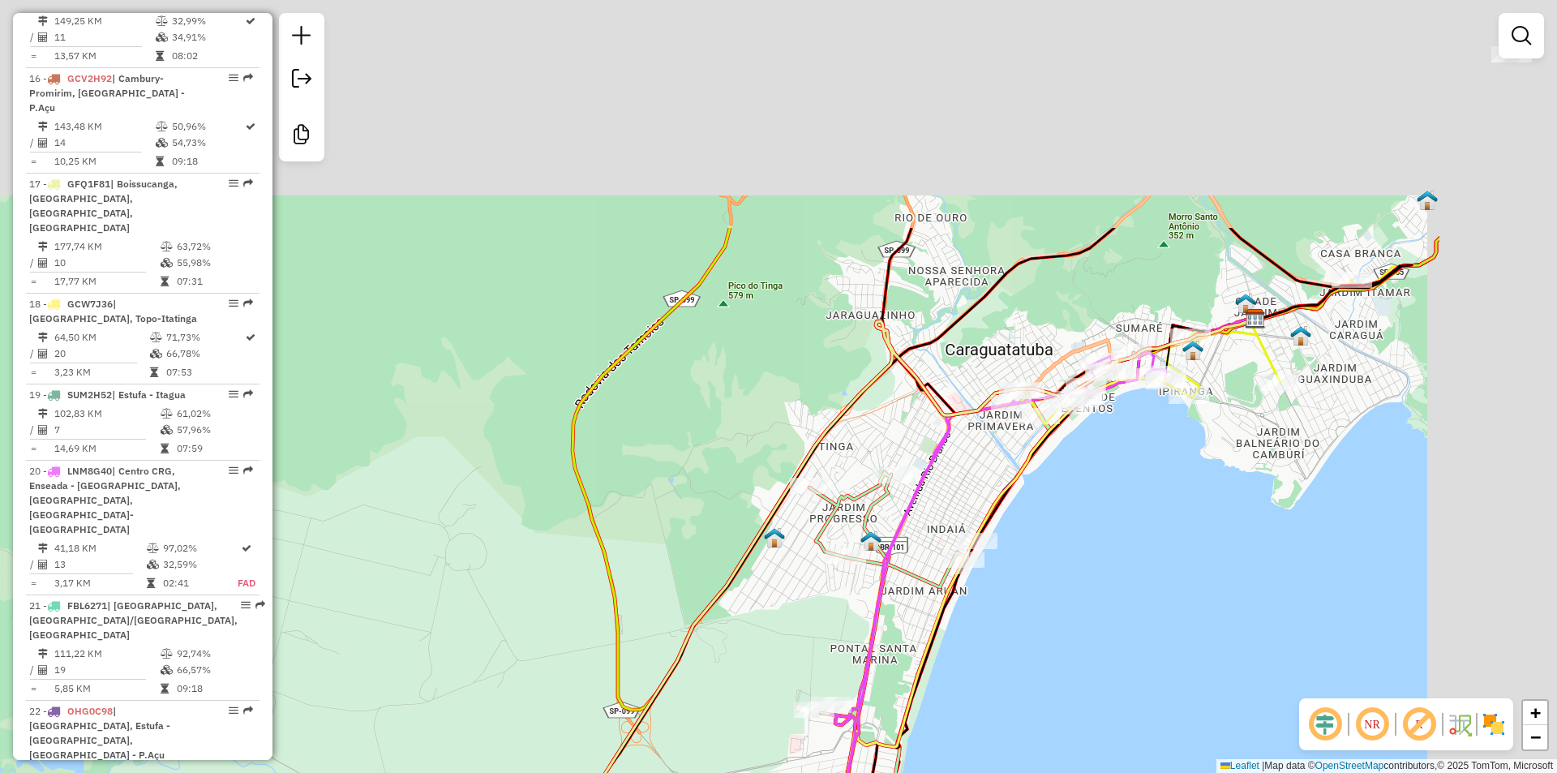
drag, startPoint x: 901, startPoint y: 229, endPoint x: 542, endPoint y: 632, distance: 539.8
click at [547, 623] on div "Janela de atendimento Grade de atendimento Capacidade Transportadoras Veículos …" at bounding box center [778, 386] width 1557 height 773
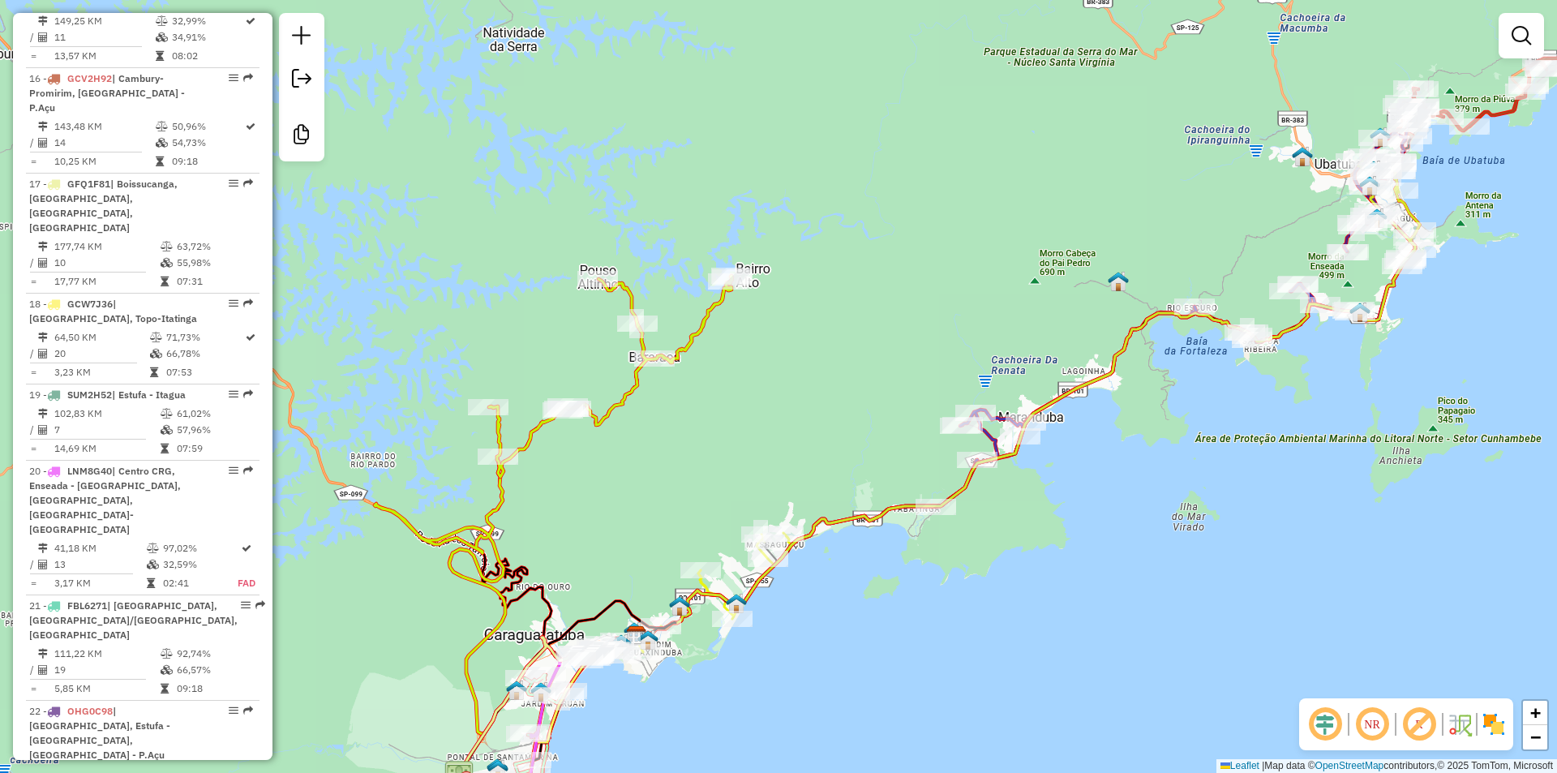
drag, startPoint x: 975, startPoint y: 573, endPoint x: 794, endPoint y: 604, distance: 184.2
click at [863, 673] on div "Janela de atendimento Grade de atendimento Capacidade Transportadoras Veículos …" at bounding box center [778, 386] width 1557 height 773
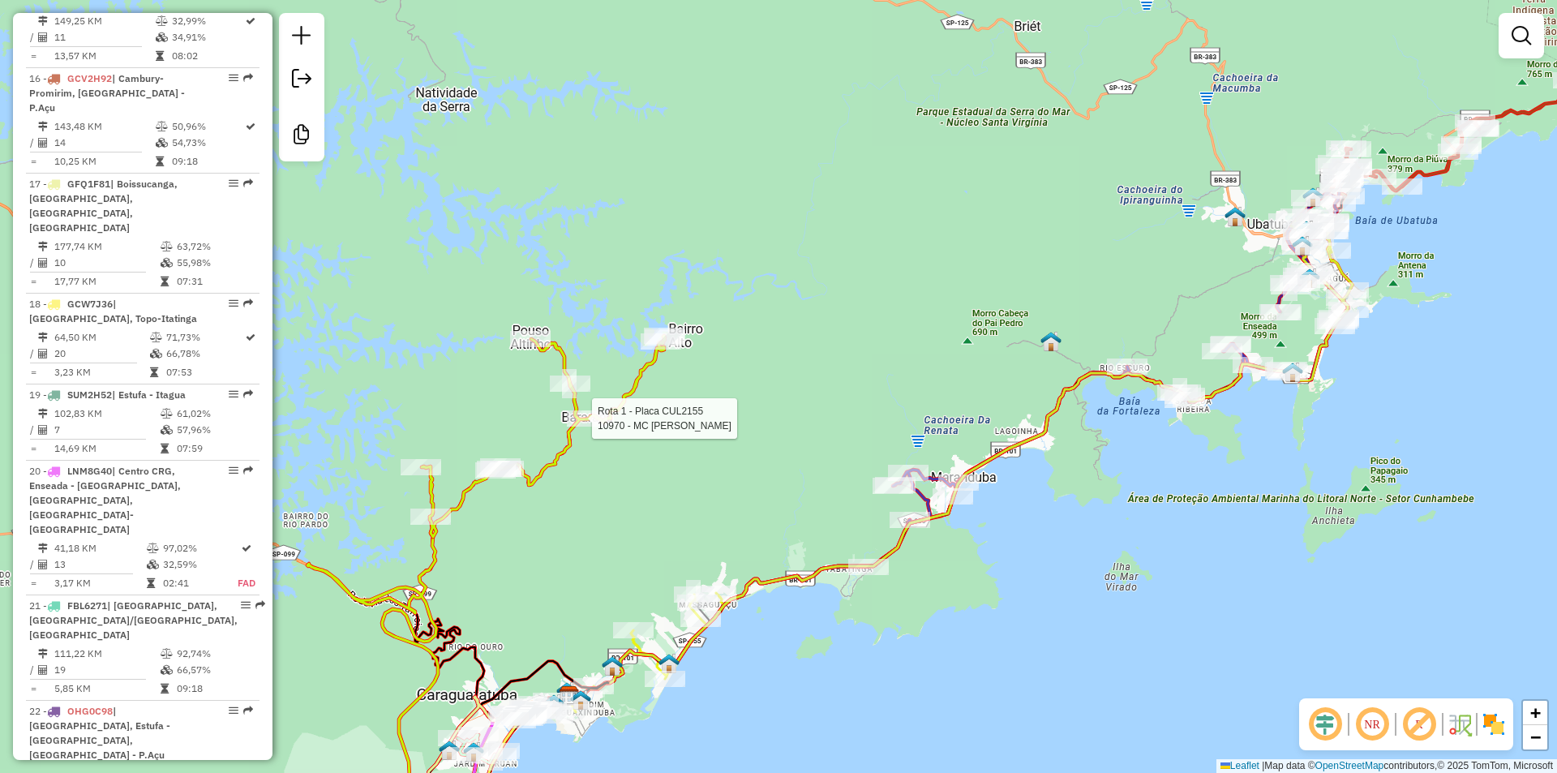
select select "**********"
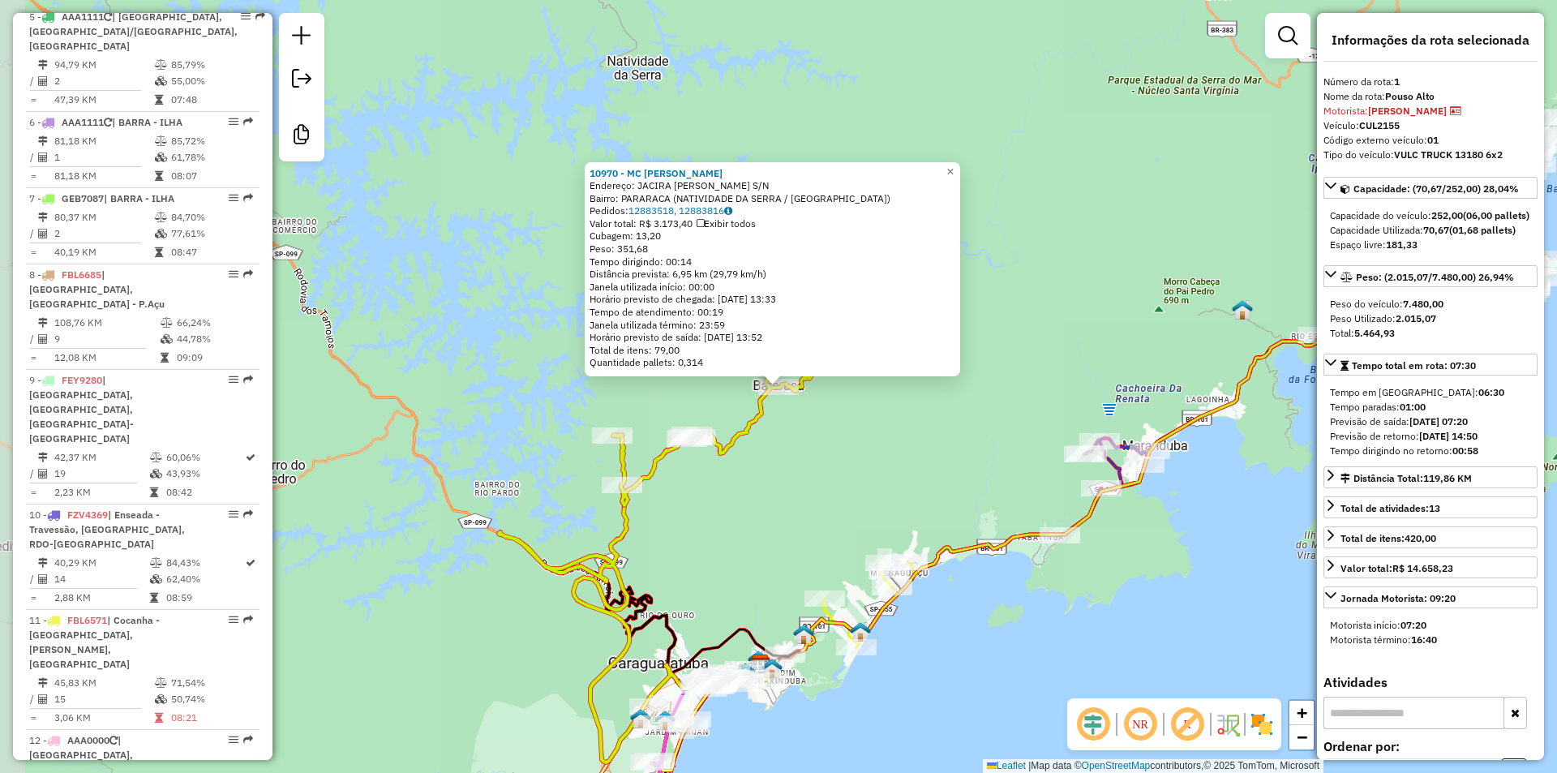
scroll to position [653, 0]
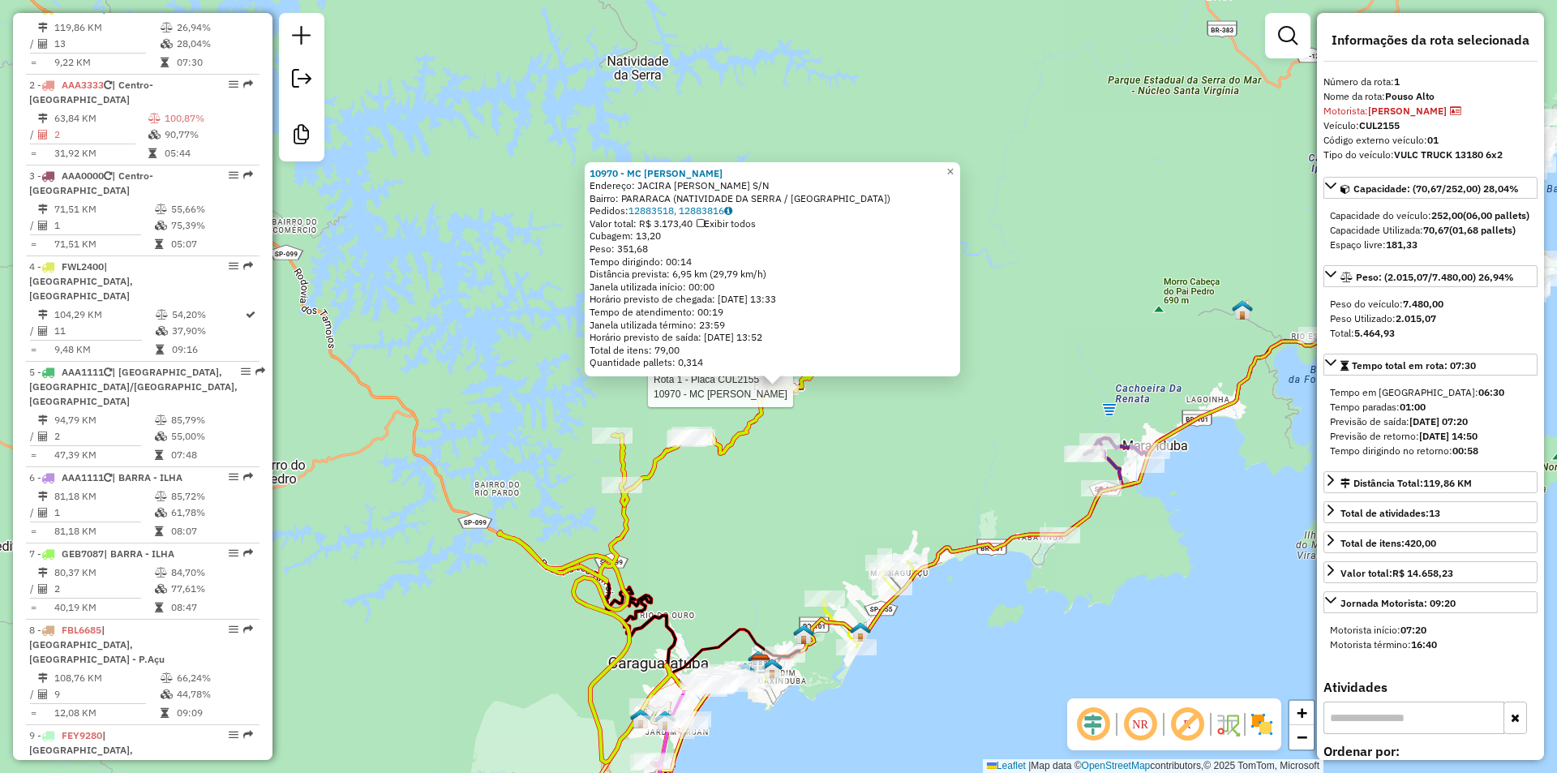
click at [829, 543] on div "Rota 1 - Placa CUL2155 10970 - MC ANA VITORIA 10970 - MC [PERSON_NAME]: JACIRA …" at bounding box center [778, 386] width 1557 height 773
